Goal: Information Seeking & Learning: Compare options

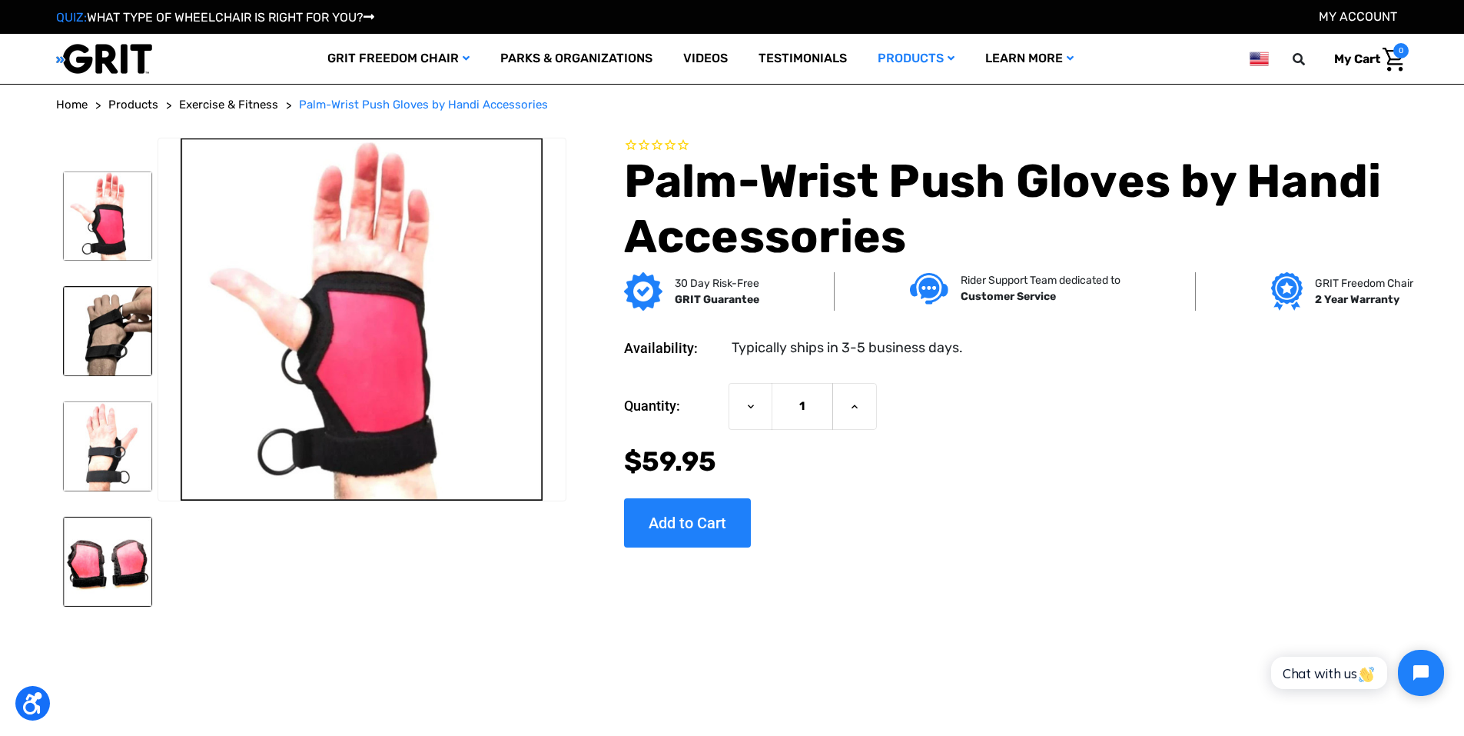
drag, startPoint x: 1299, startPoint y: 360, endPoint x: 1277, endPoint y: 128, distance: 233.1
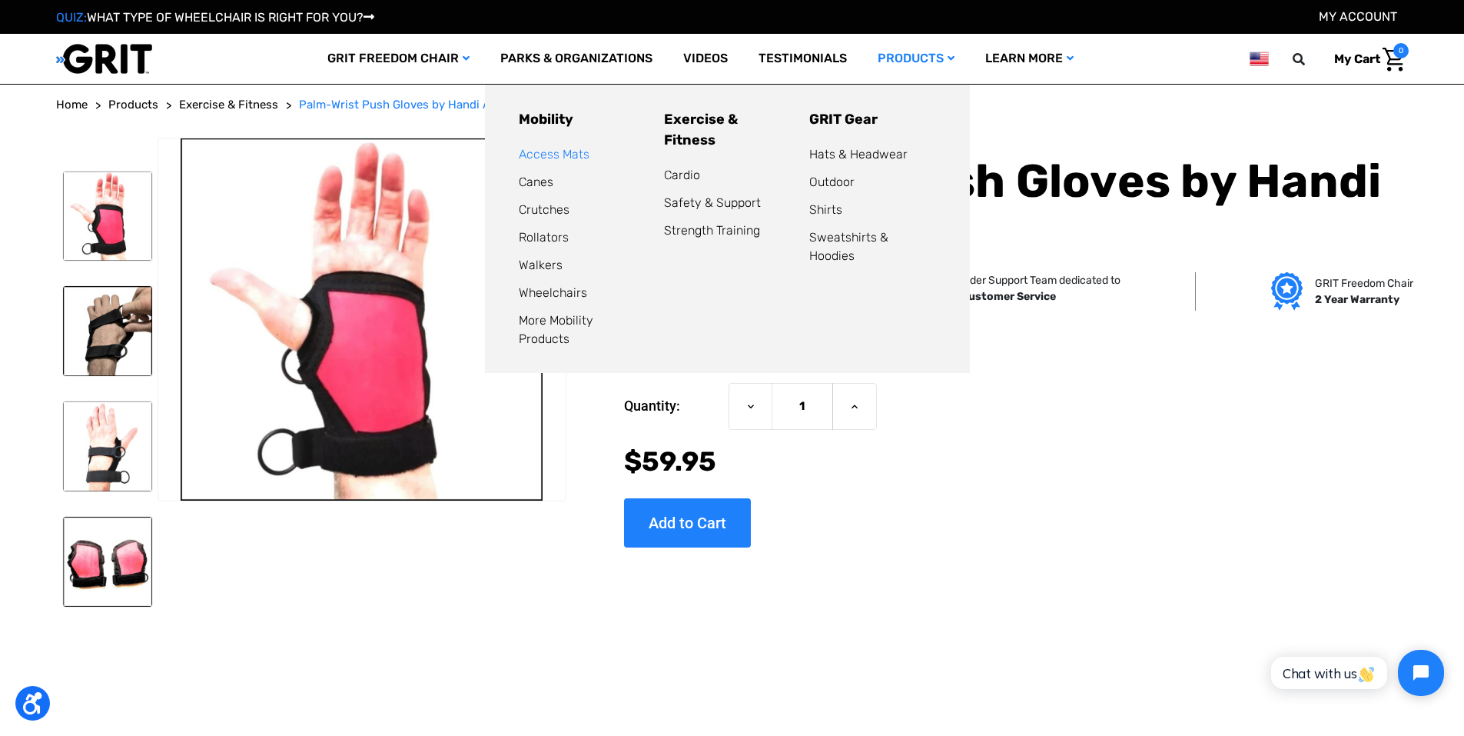
click at [573, 154] on link "Access Mats" at bounding box center [554, 154] width 71 height 15
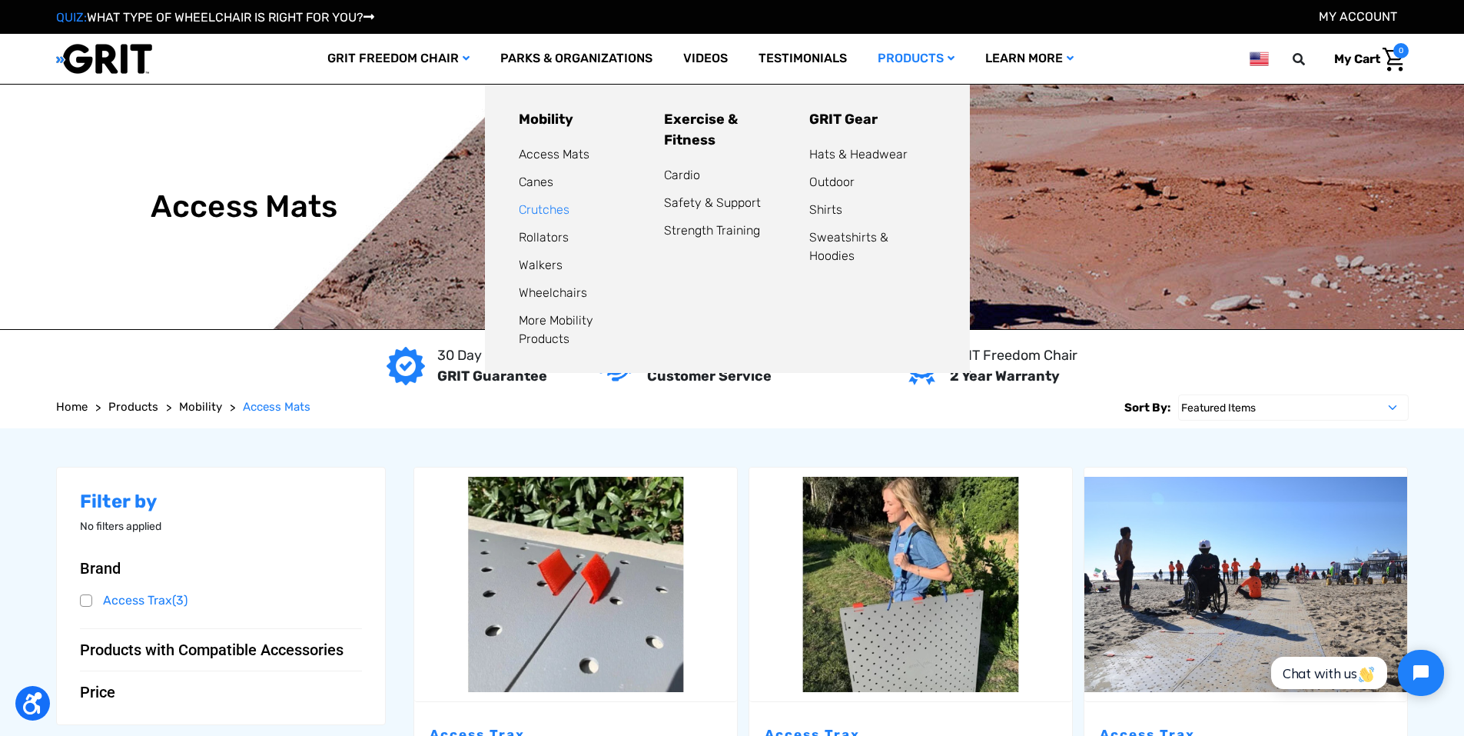
click at [526, 211] on link "Crutches" at bounding box center [544, 209] width 51 height 15
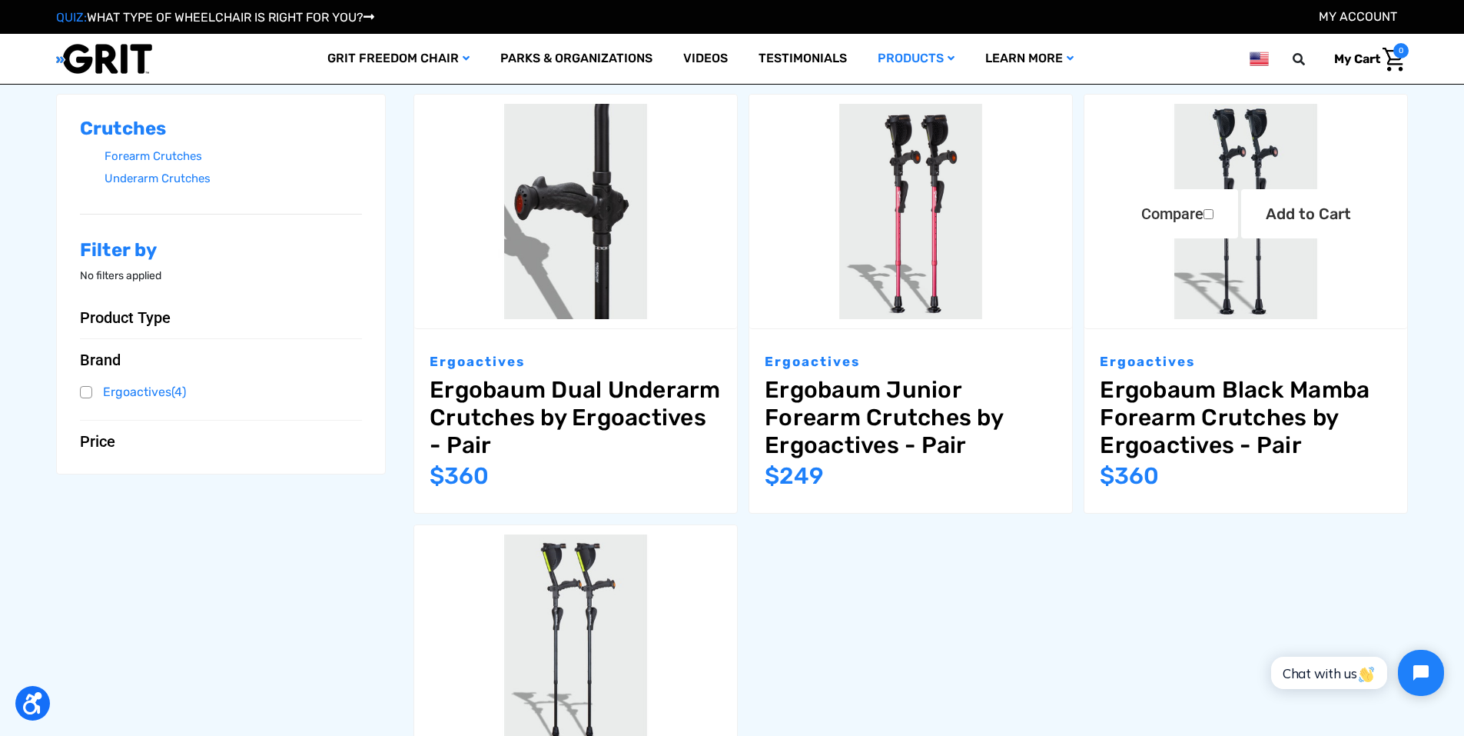
scroll to position [384, 0]
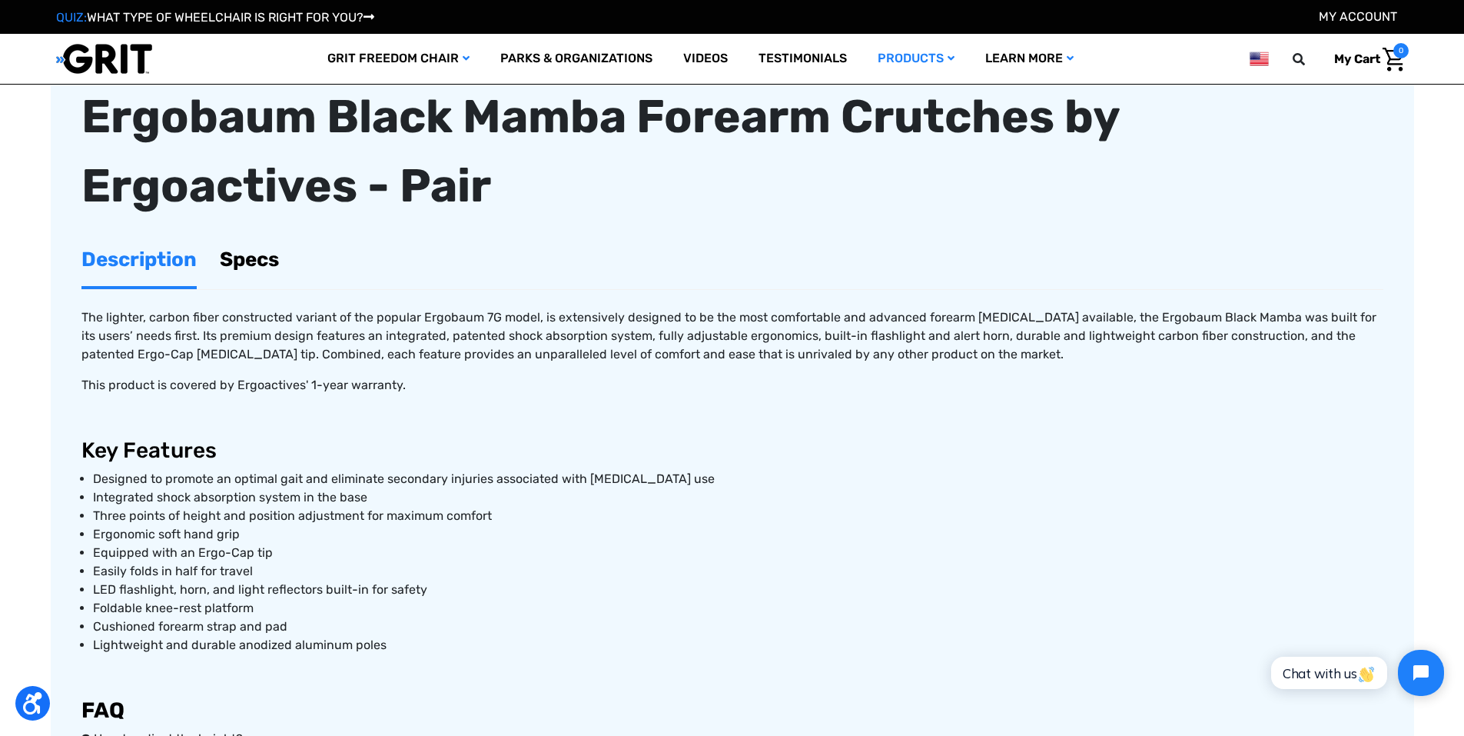
scroll to position [461, 0]
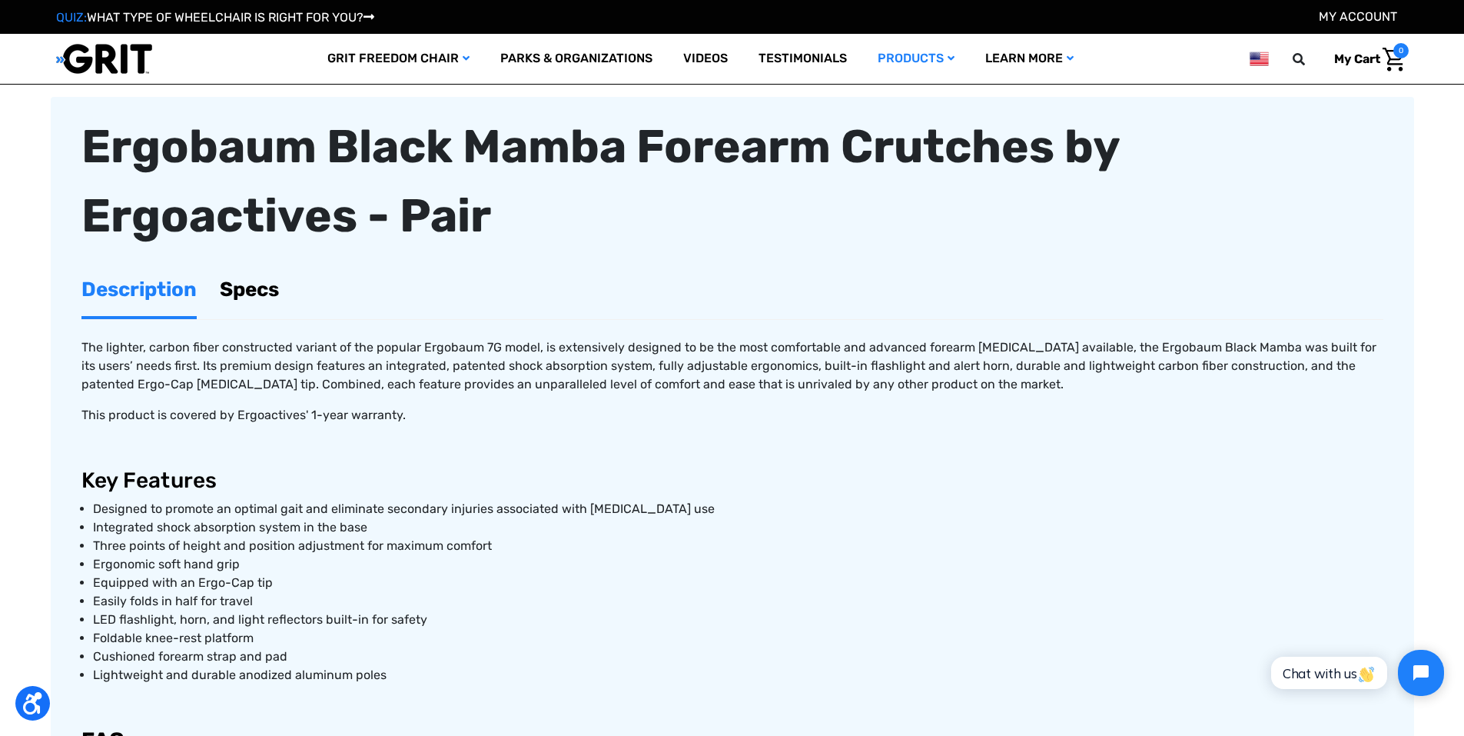
click at [239, 299] on link "Specs" at bounding box center [249, 289] width 59 height 53
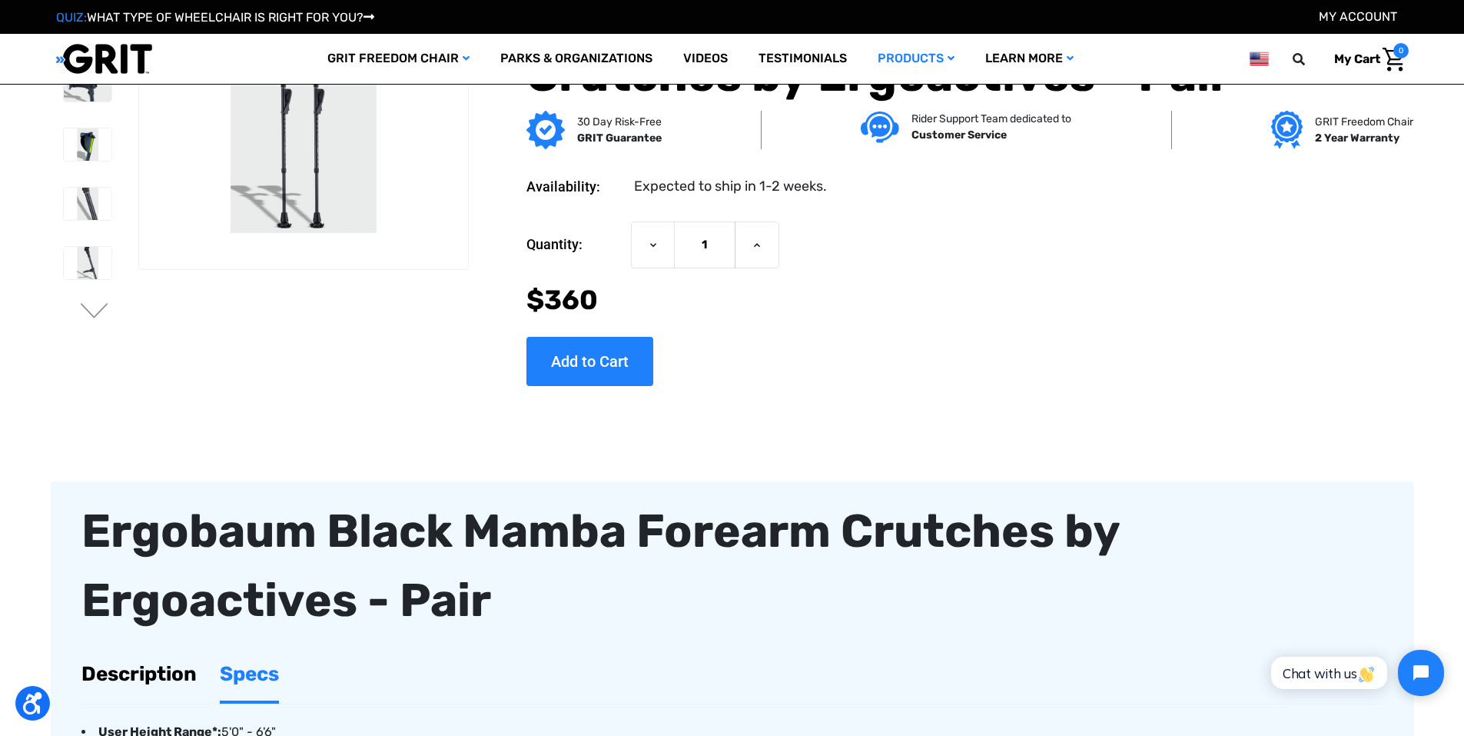
scroll to position [0, 0]
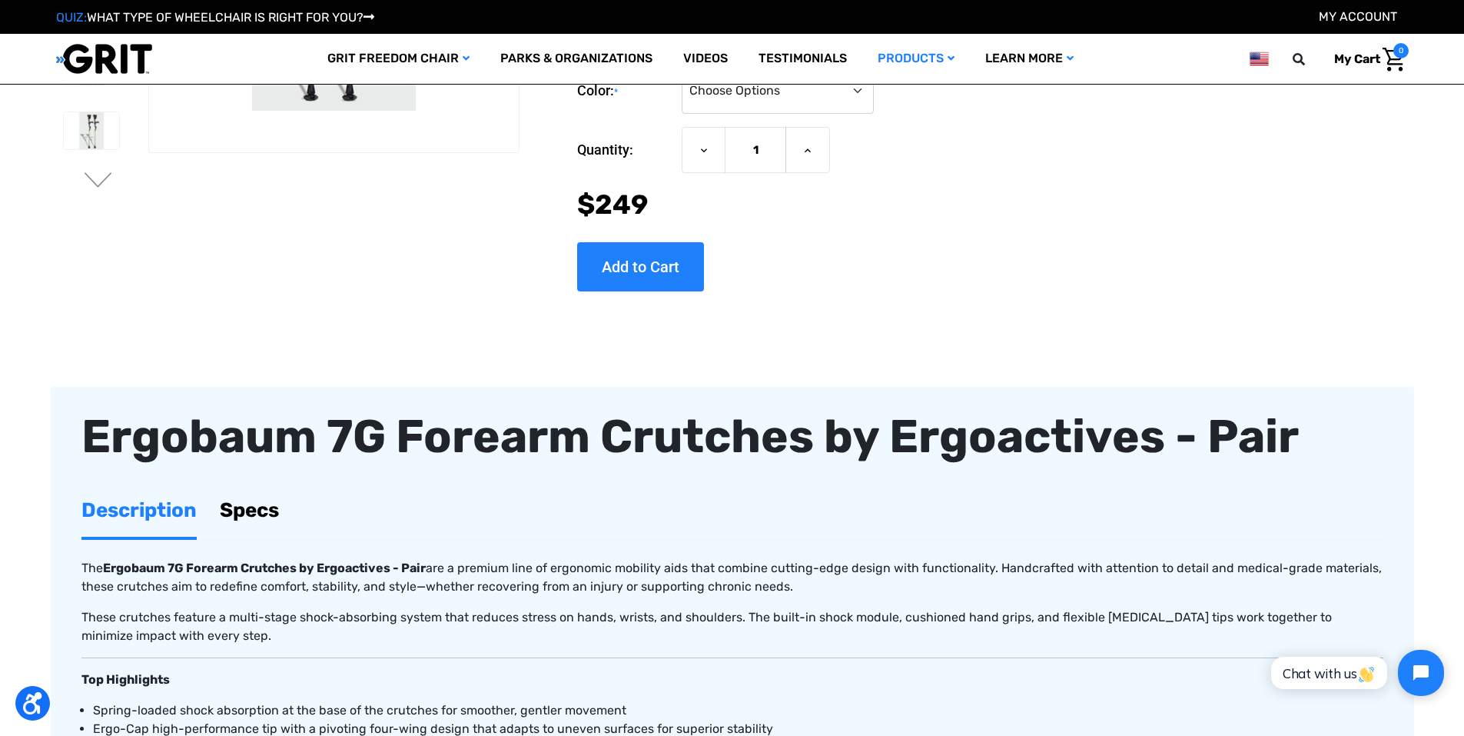
click at [257, 506] on link "Specs" at bounding box center [249, 509] width 59 height 53
